Goal: Task Accomplishment & Management: Use online tool/utility

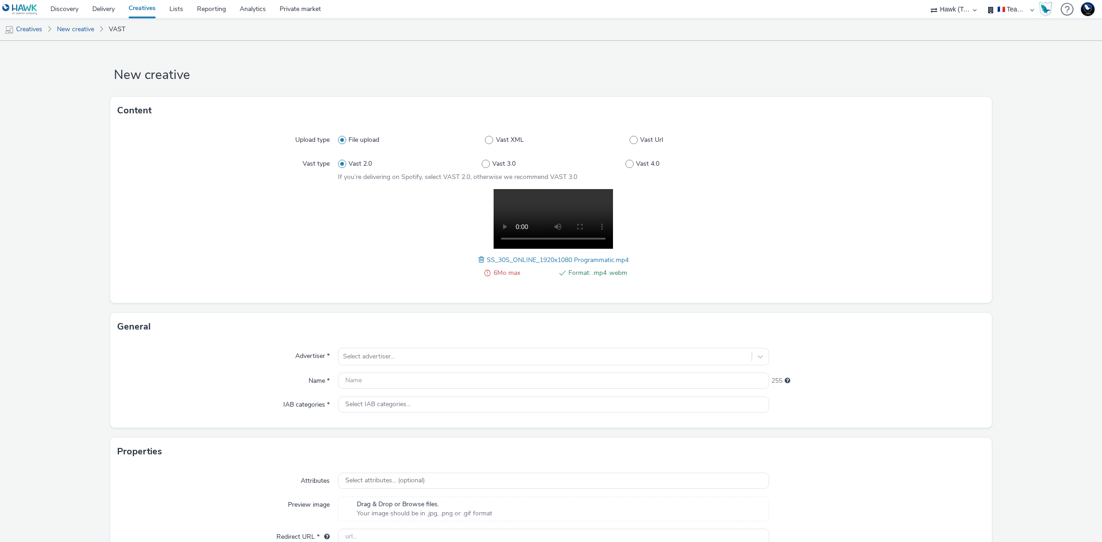
select select "2fc77e36-bb93-4aa3-9dff-dcb08e02eac6"
select select "1eb1e436-ff10-4439-ac20-4e17fcc0c996"
click at [115, 9] on link "Delivery" at bounding box center [103, 9] width 36 height 18
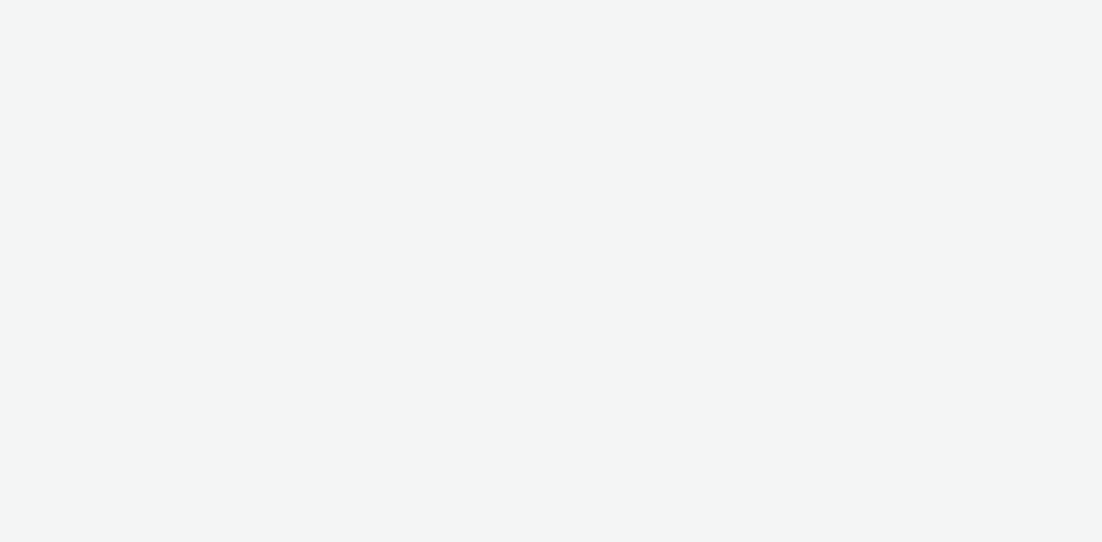
select select "d57a0b46-ef33-4938-977b-e6d07593e41f"
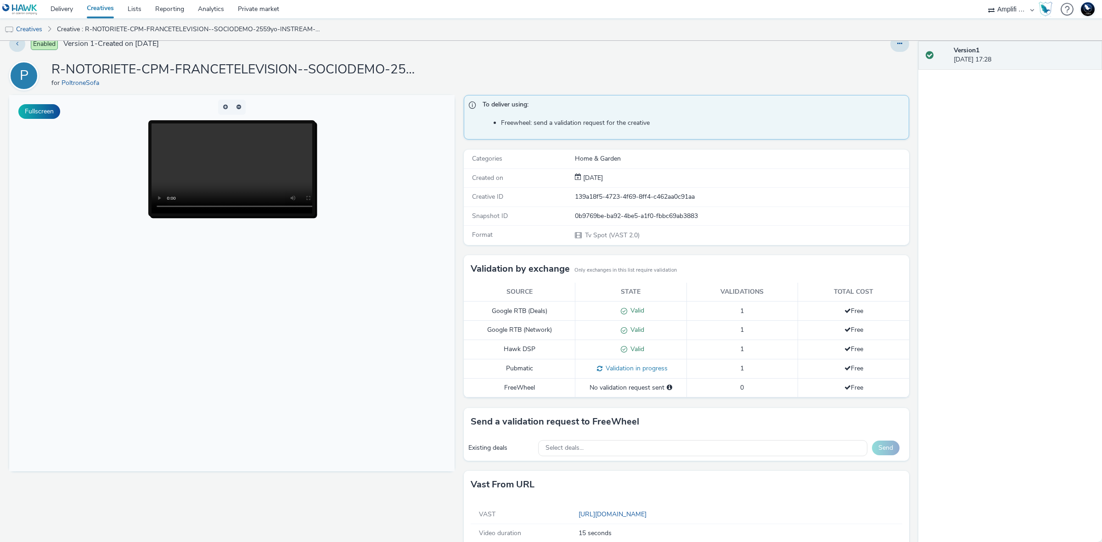
scroll to position [33, 0]
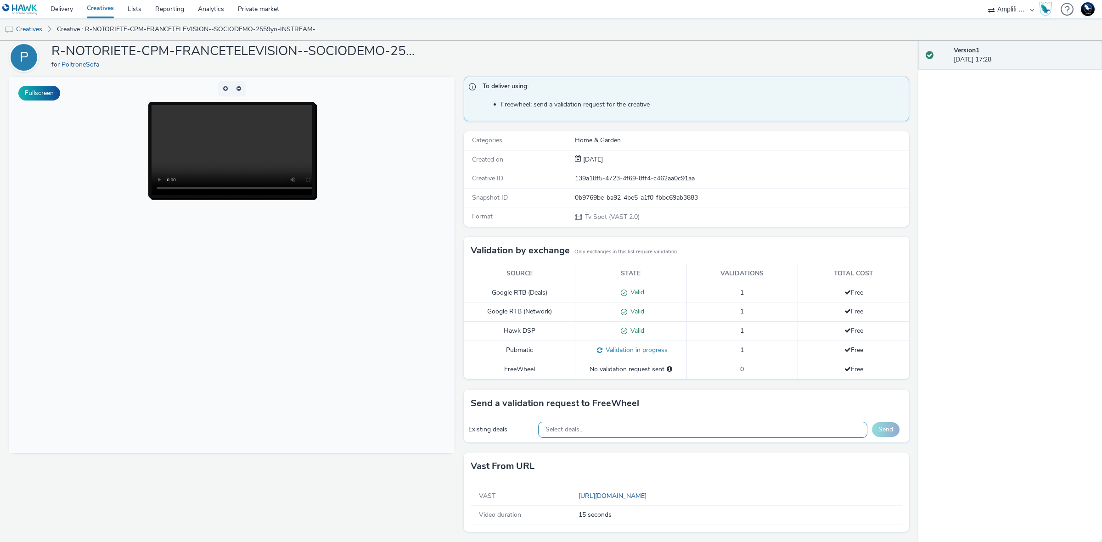
click at [637, 437] on div "Select deals..." at bounding box center [703, 430] width 330 height 16
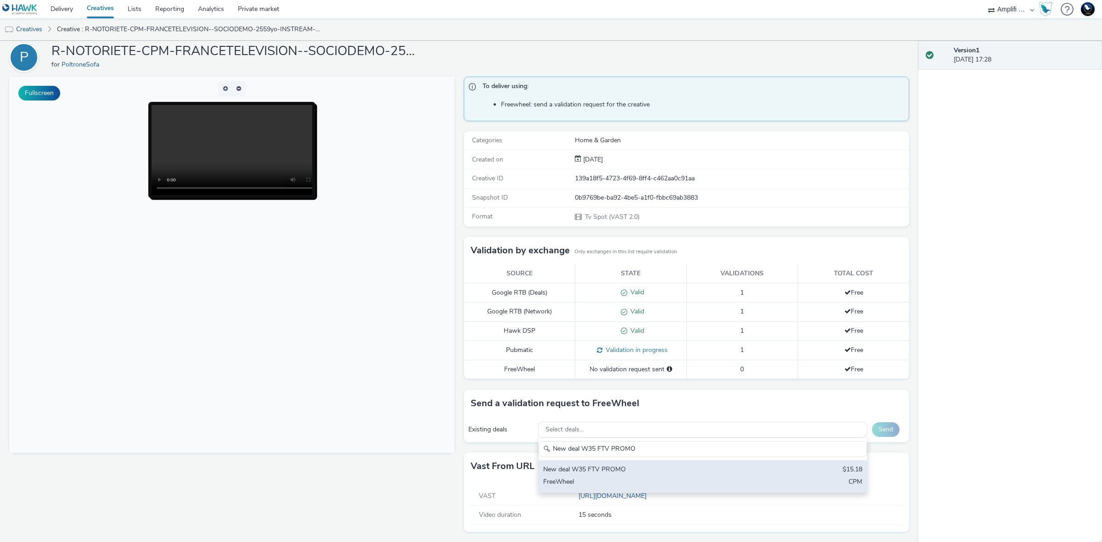
type input "New deal W35 FTV PROMO"
click at [637, 473] on div "New deal W35 FTV PROMO" at bounding box center [648, 470] width 211 height 11
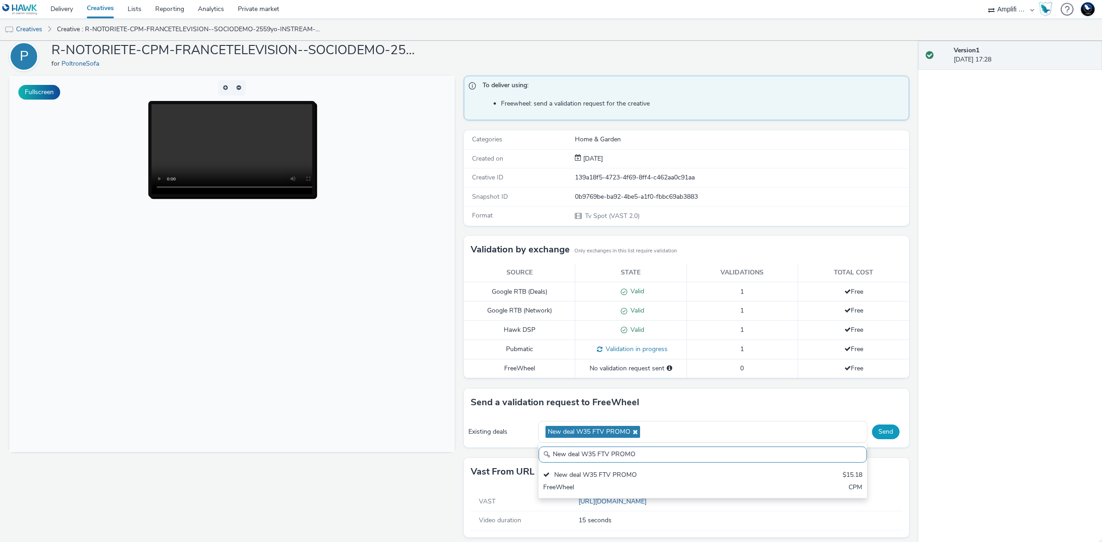
click at [882, 432] on button "Send" at bounding box center [886, 432] width 28 height 15
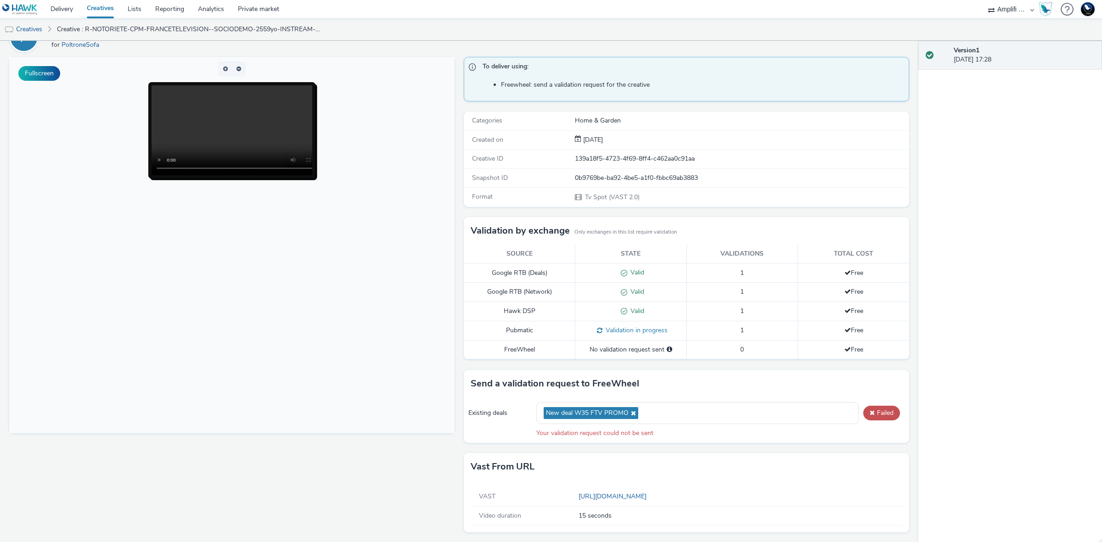
scroll to position [54, 0]
click at [650, 494] on link "https://videos-pub.ftv-publicite.fr/media/creations/69900/50593/dan_poltrone_pr…" at bounding box center [615, 496] width 72 height 9
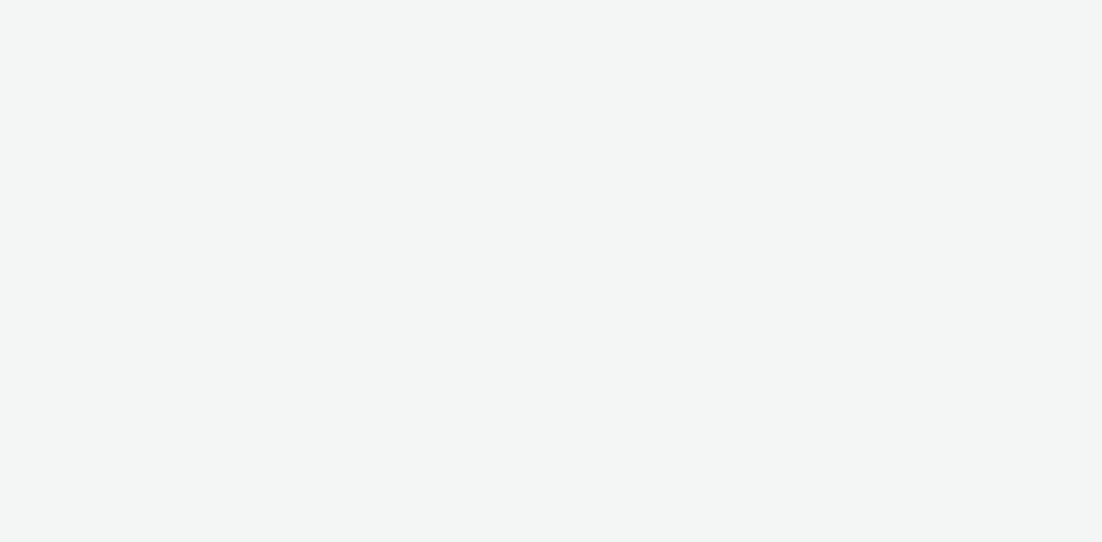
select select "d57a0b46-ef33-4938-977b-e6d07593e41f"
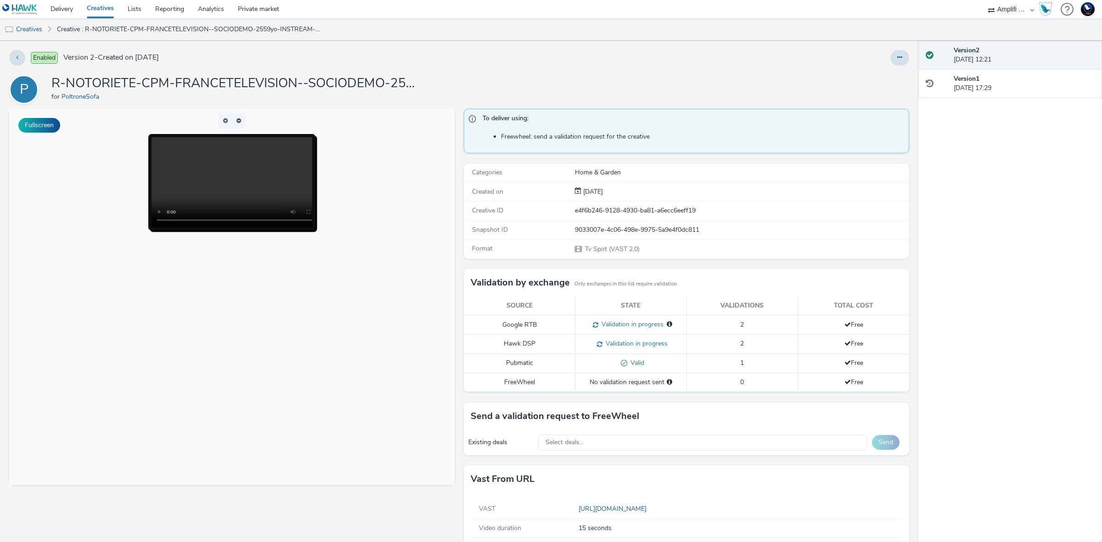
scroll to position [14, 0]
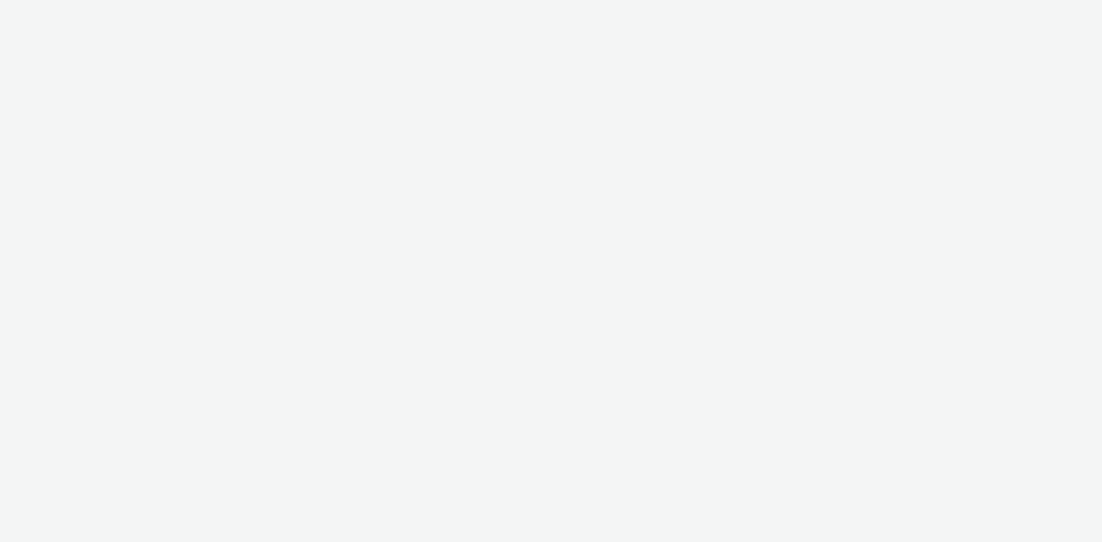
select select "d57a0b46-ef33-4938-977b-e6d07593e41f"
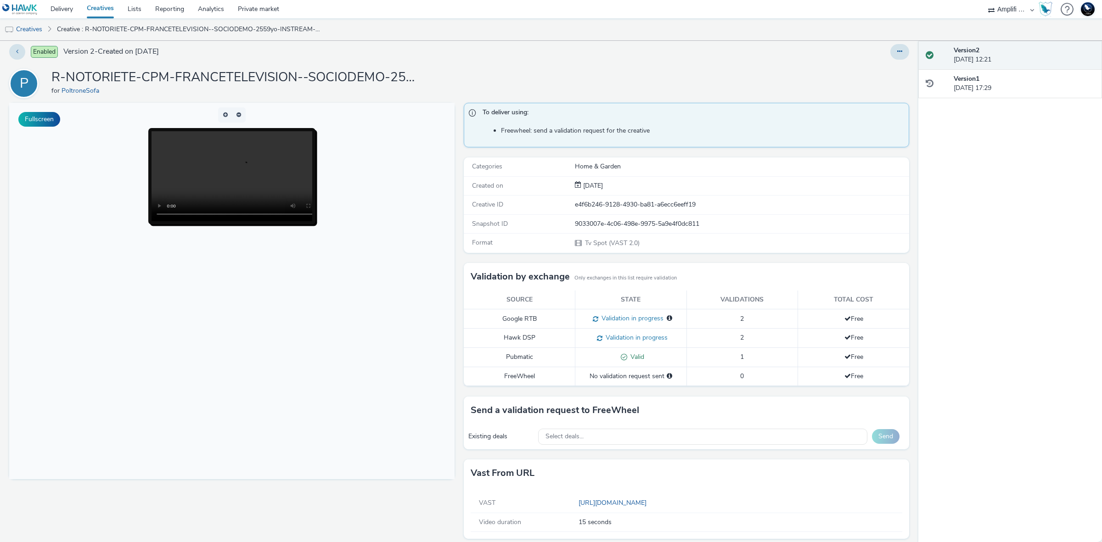
scroll to position [14, 0]
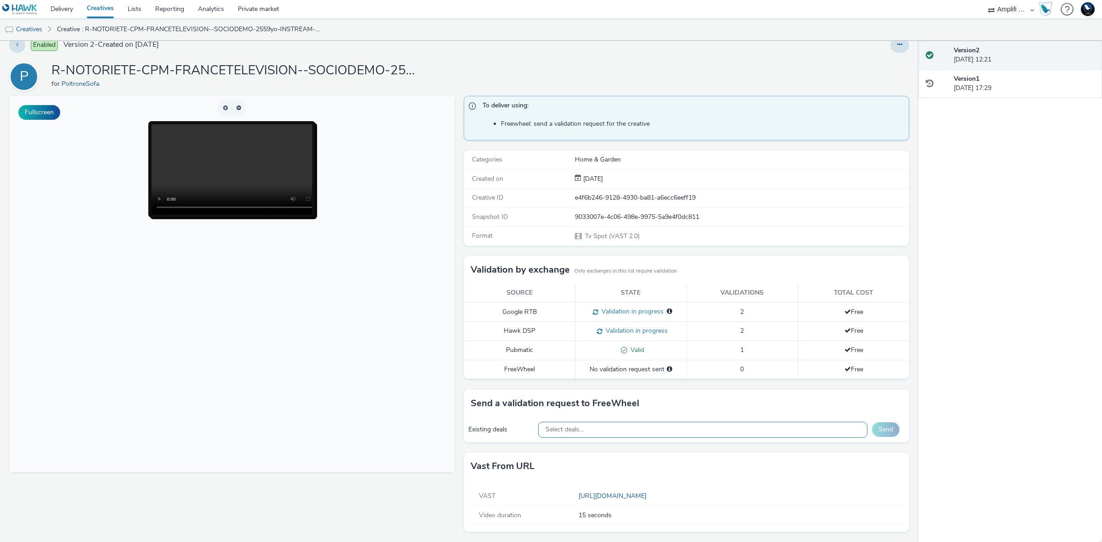
click at [630, 435] on div "Select deals..." at bounding box center [703, 430] width 330 height 16
paste input "NEW DEAL PG FTV W35 STORE"
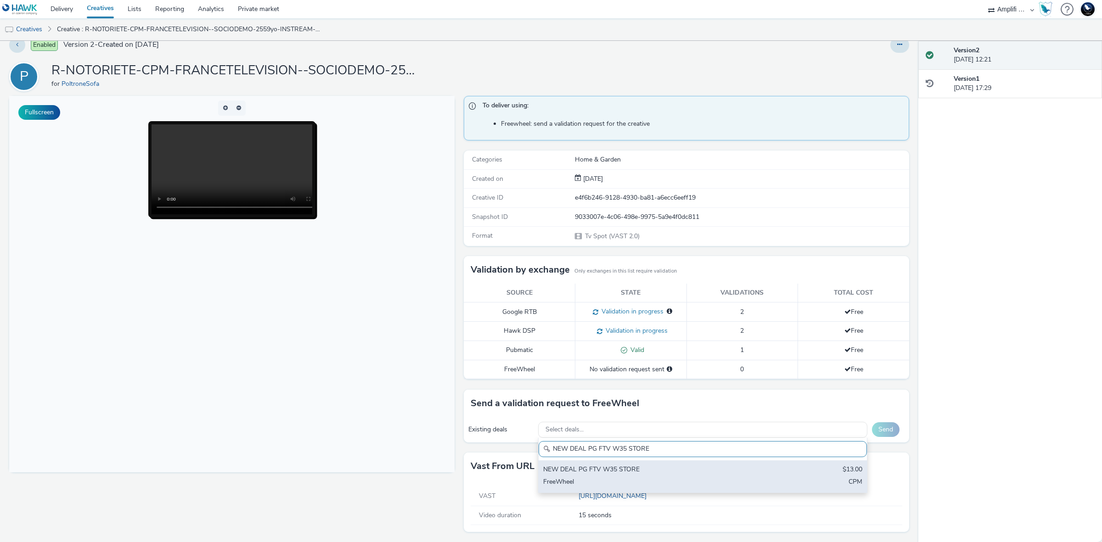
type input "NEW DEAL PG FTV W35 STORE"
click at [641, 476] on div "NEW DEAL PG FTV W35 STORE $13.00 FreeWheel CPM" at bounding box center [703, 477] width 329 height 32
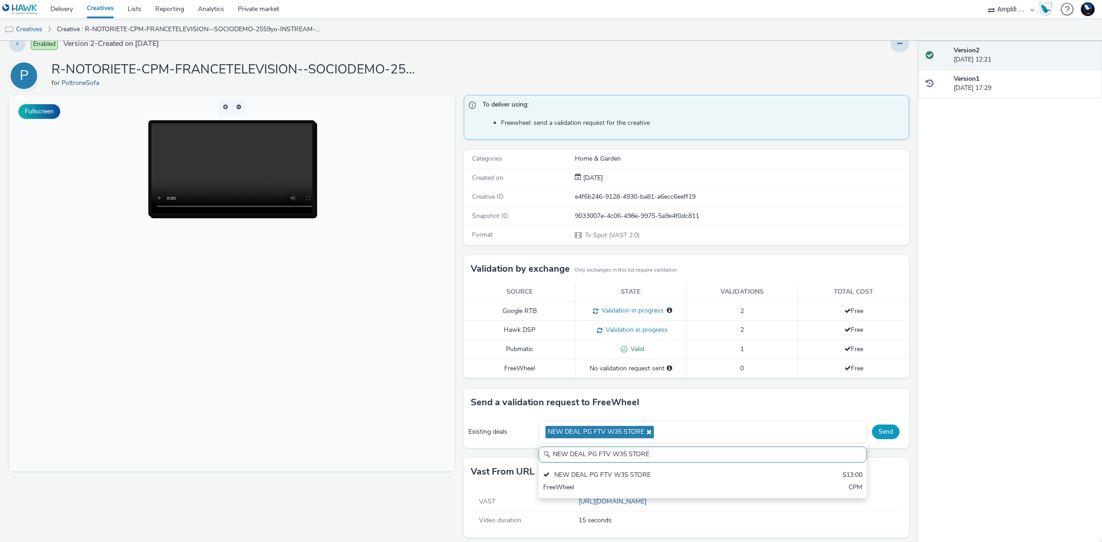
click at [876, 433] on button "Send" at bounding box center [886, 432] width 28 height 15
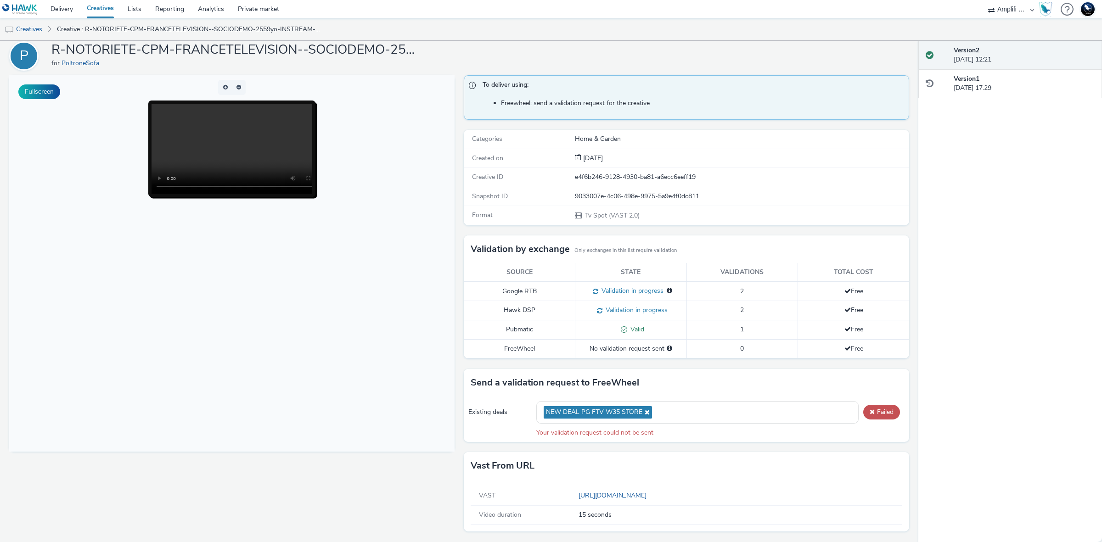
scroll to position [34, 0]
click at [650, 495] on link "https://videos-pub.ftv-publicite.fr/media/creations/69900/50595/dan_poltrone_st…" at bounding box center [615, 495] width 72 height 9
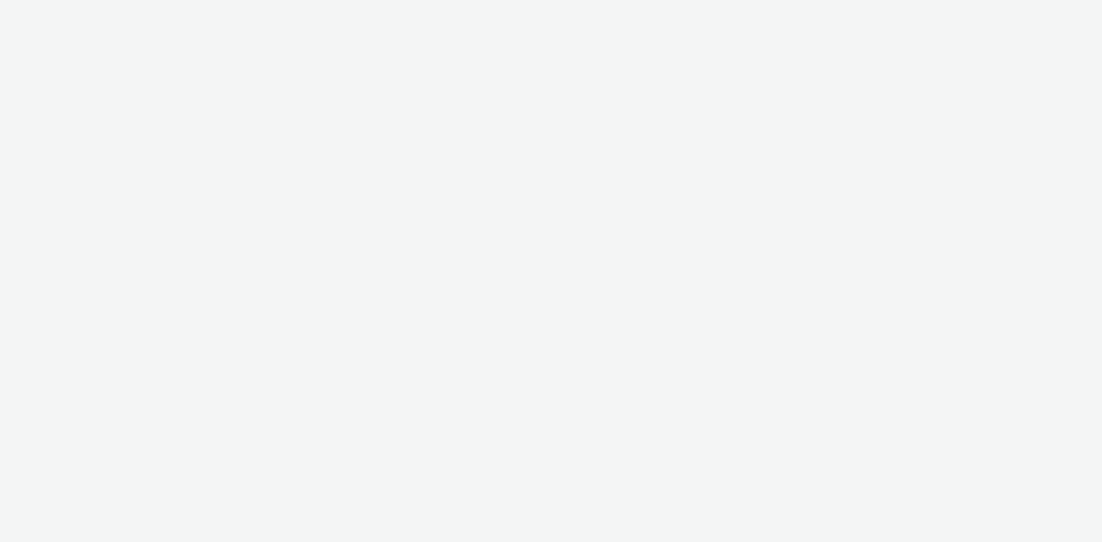
select select "d57a0b46-ef33-4938-977b-e6d07593e41f"
